Goal: Information Seeking & Learning: Learn about a topic

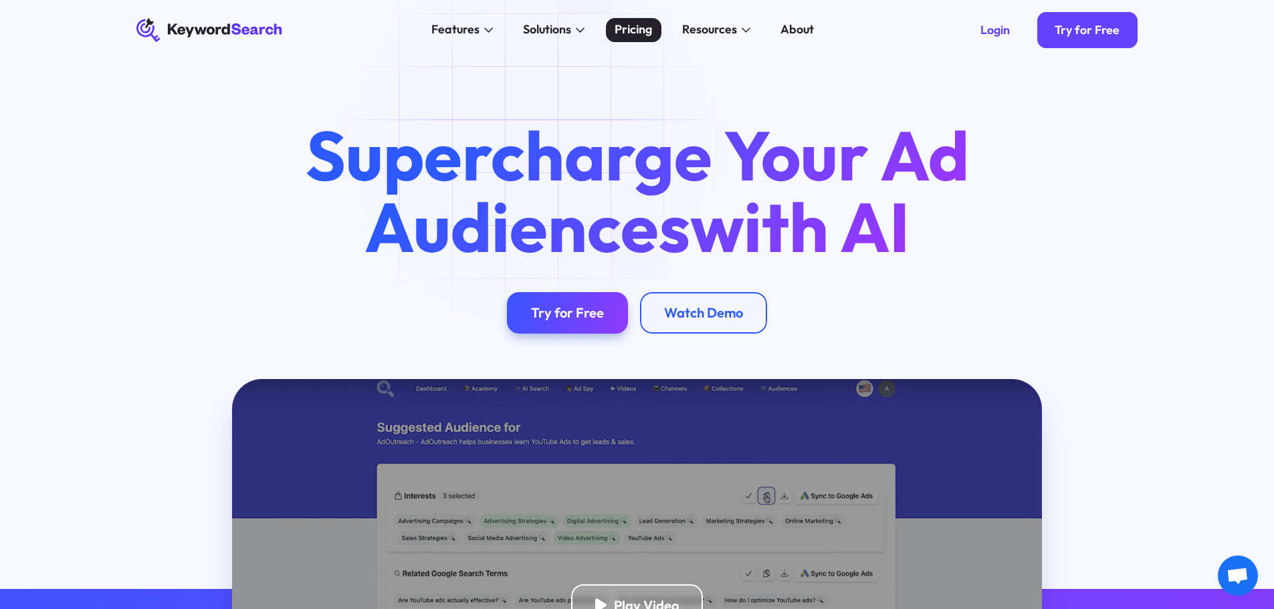
click at [633, 34] on div "Pricing" at bounding box center [632, 30] width 37 height 18
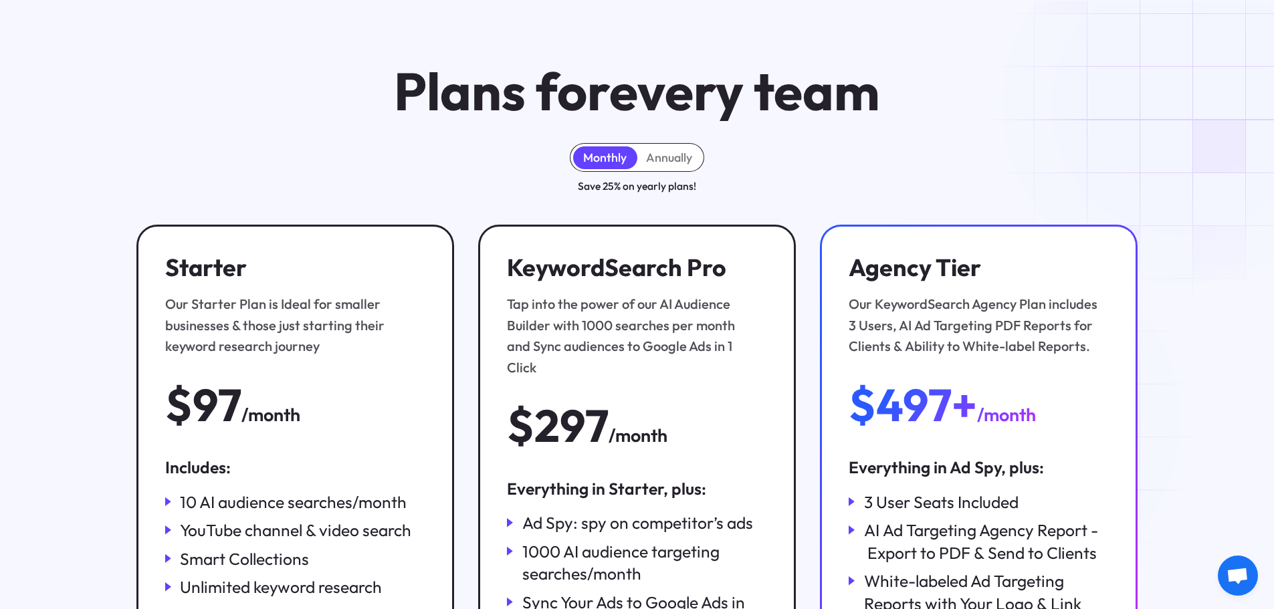
scroll to position [134, 0]
